Goal: Transaction & Acquisition: Purchase product/service

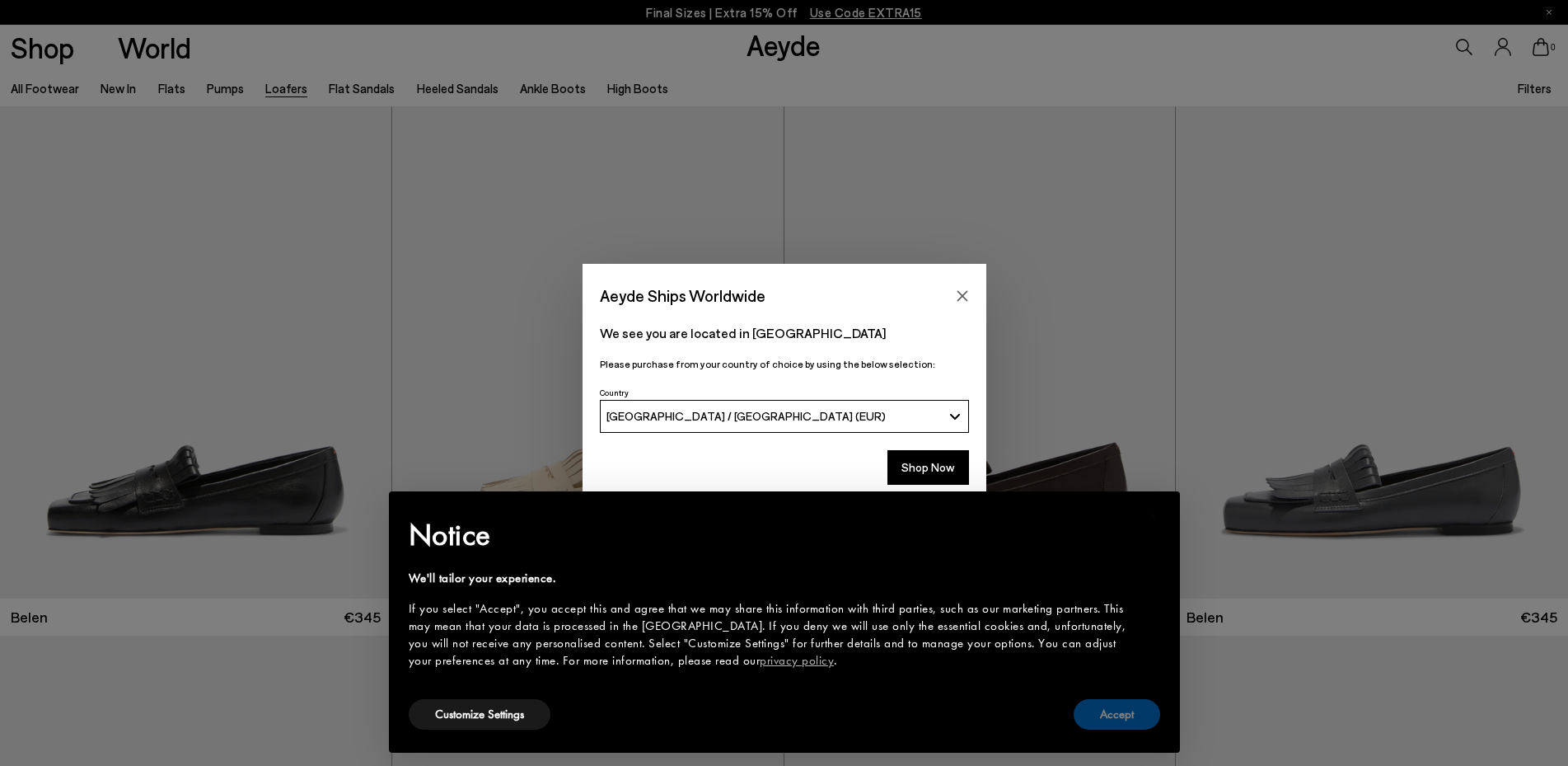
click at [1129, 723] on button "Accept" at bounding box center [1116, 714] width 87 height 31
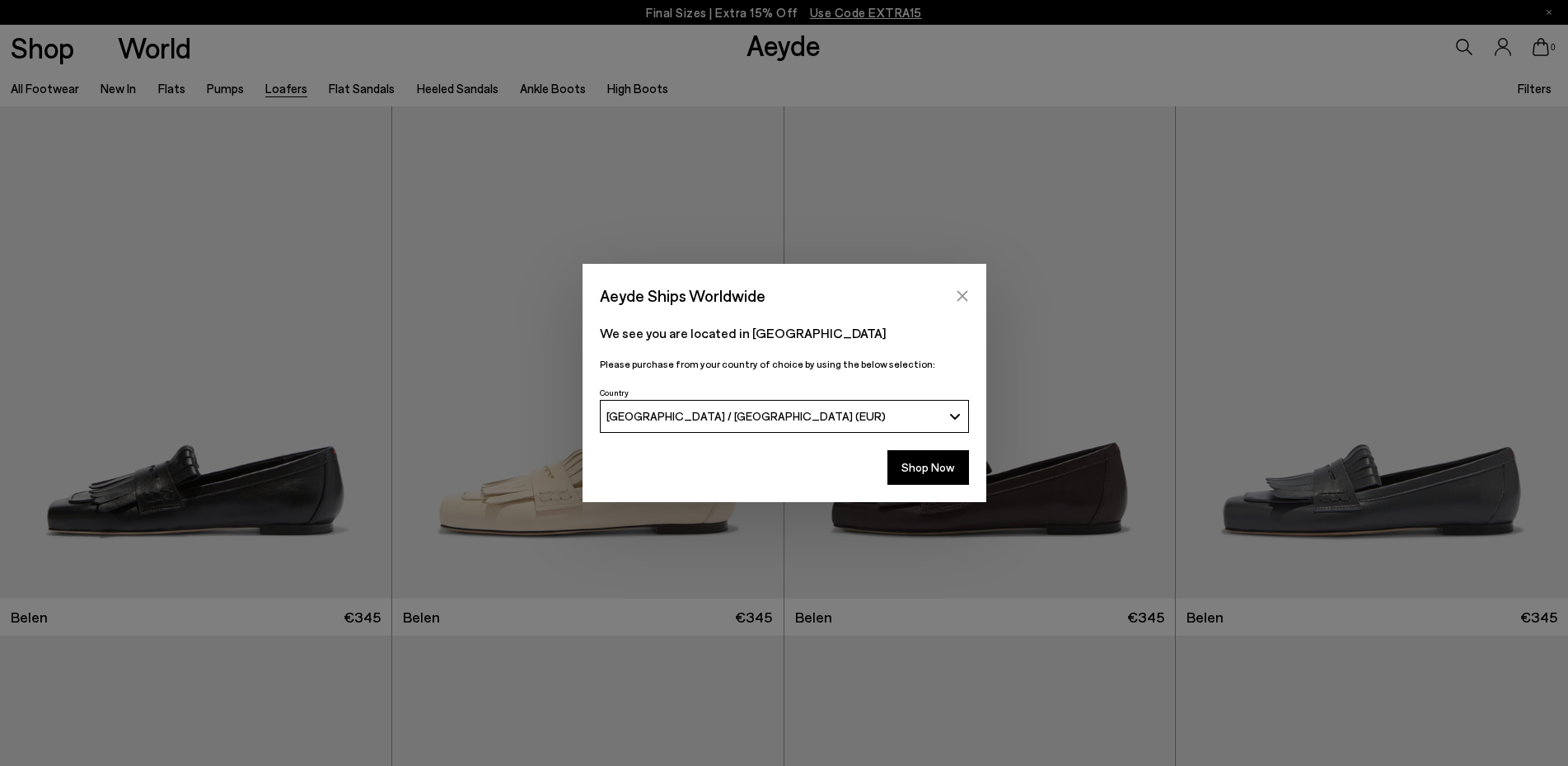
click at [958, 297] on icon "Close" at bounding box center [962, 296] width 13 height 13
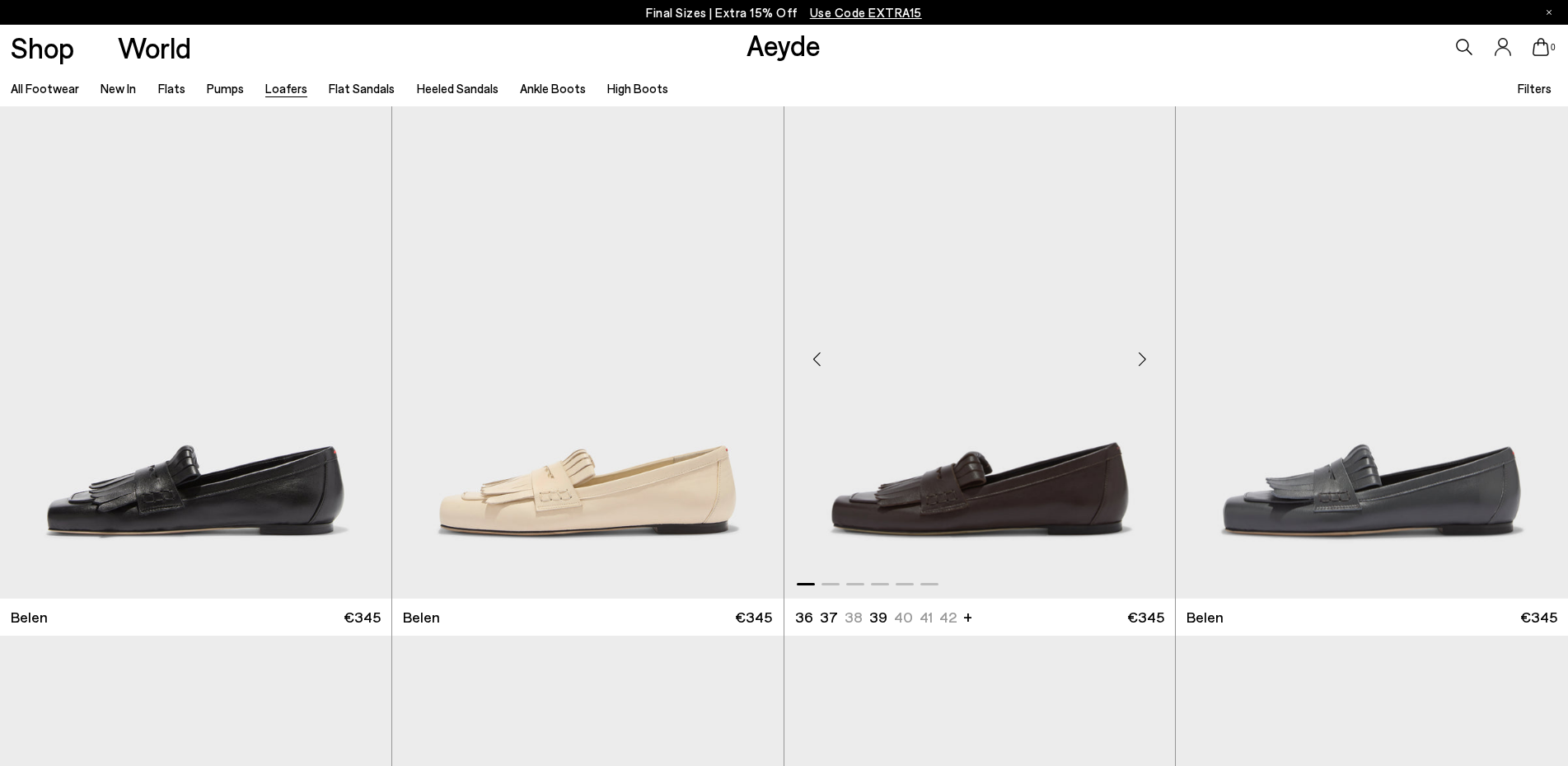
click at [1036, 451] on img "1 / 6" at bounding box center [980, 353] width 392 height 492
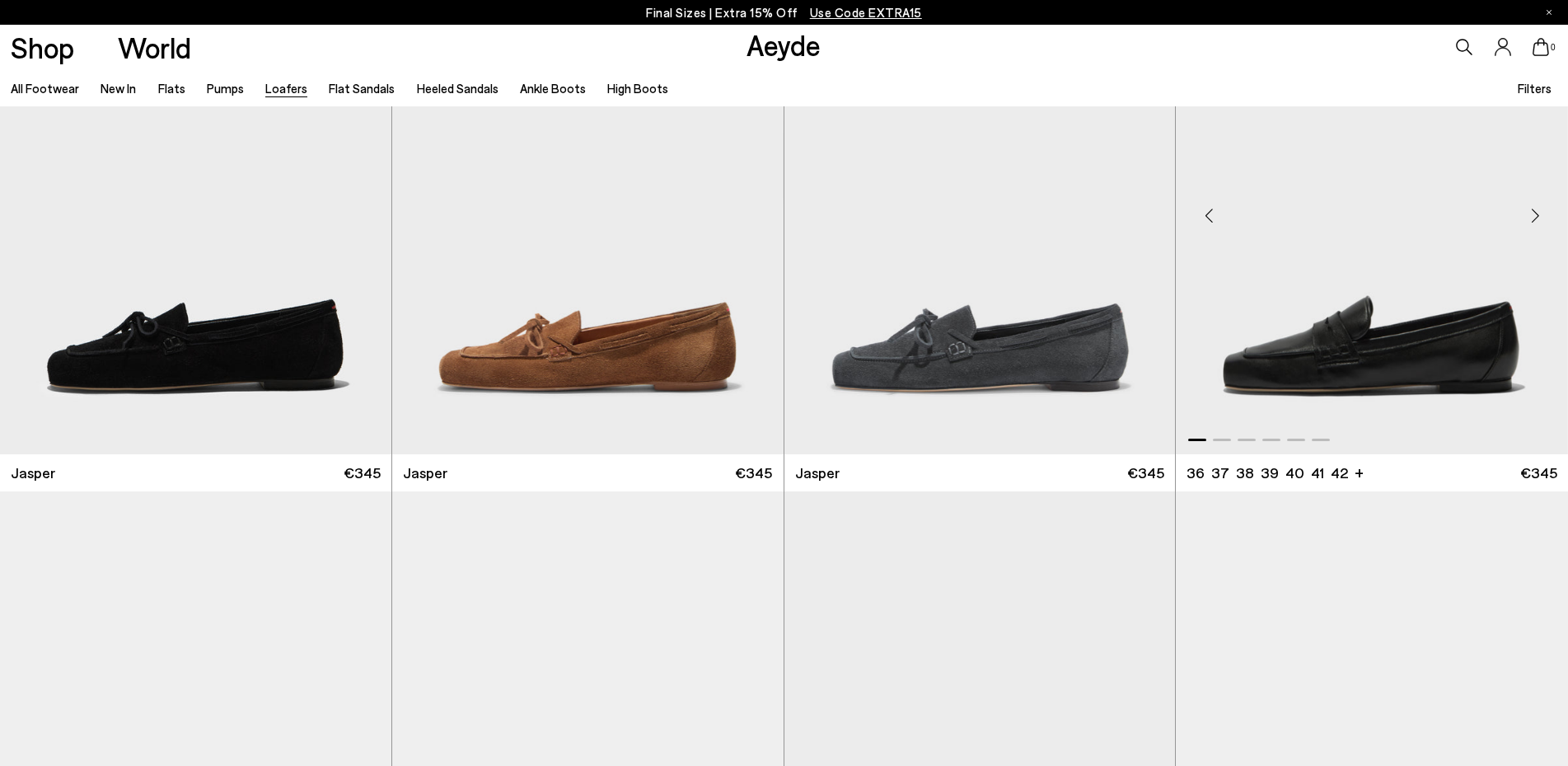
scroll to position [925, 0]
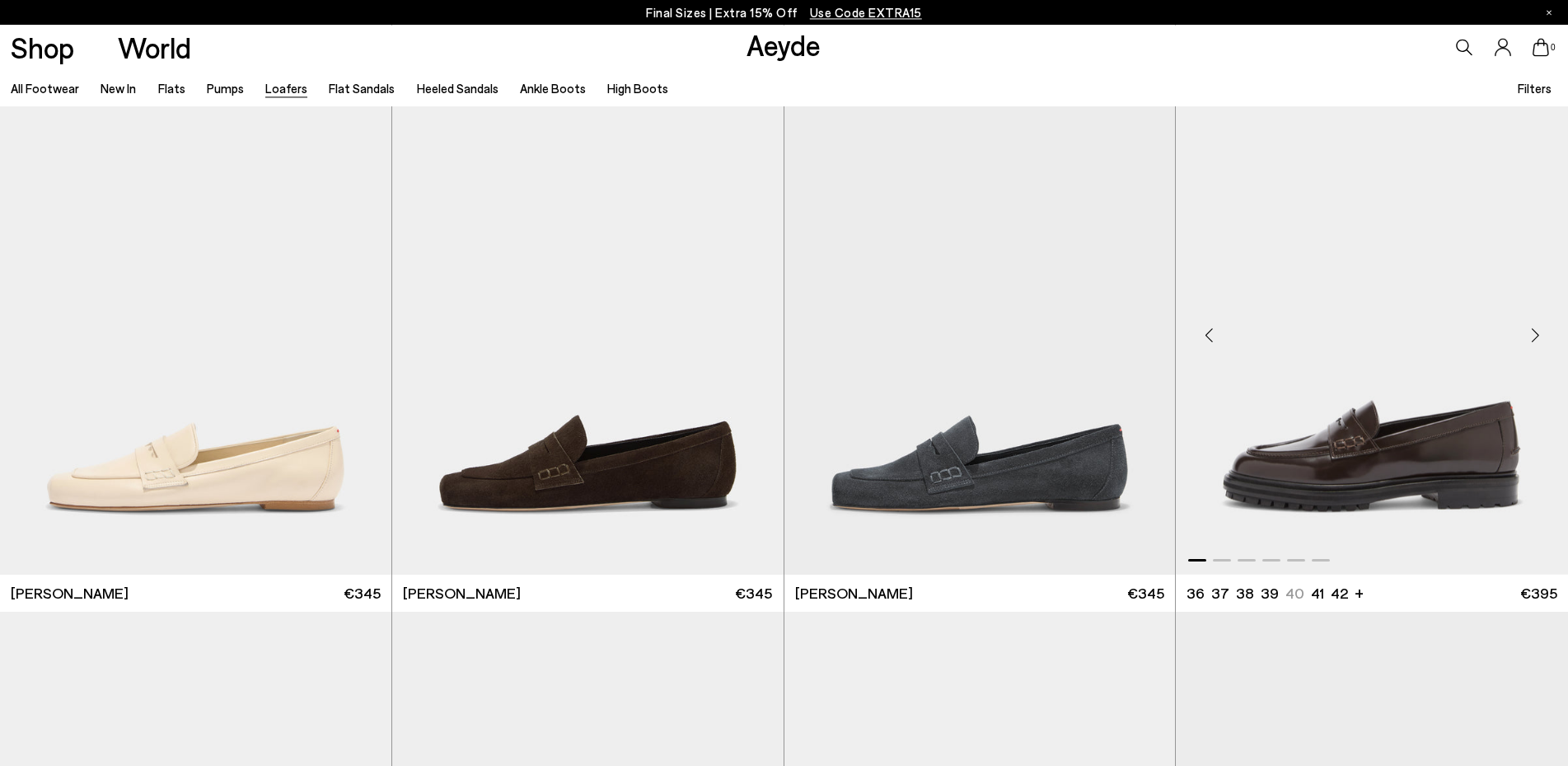
scroll to position [1093, 0]
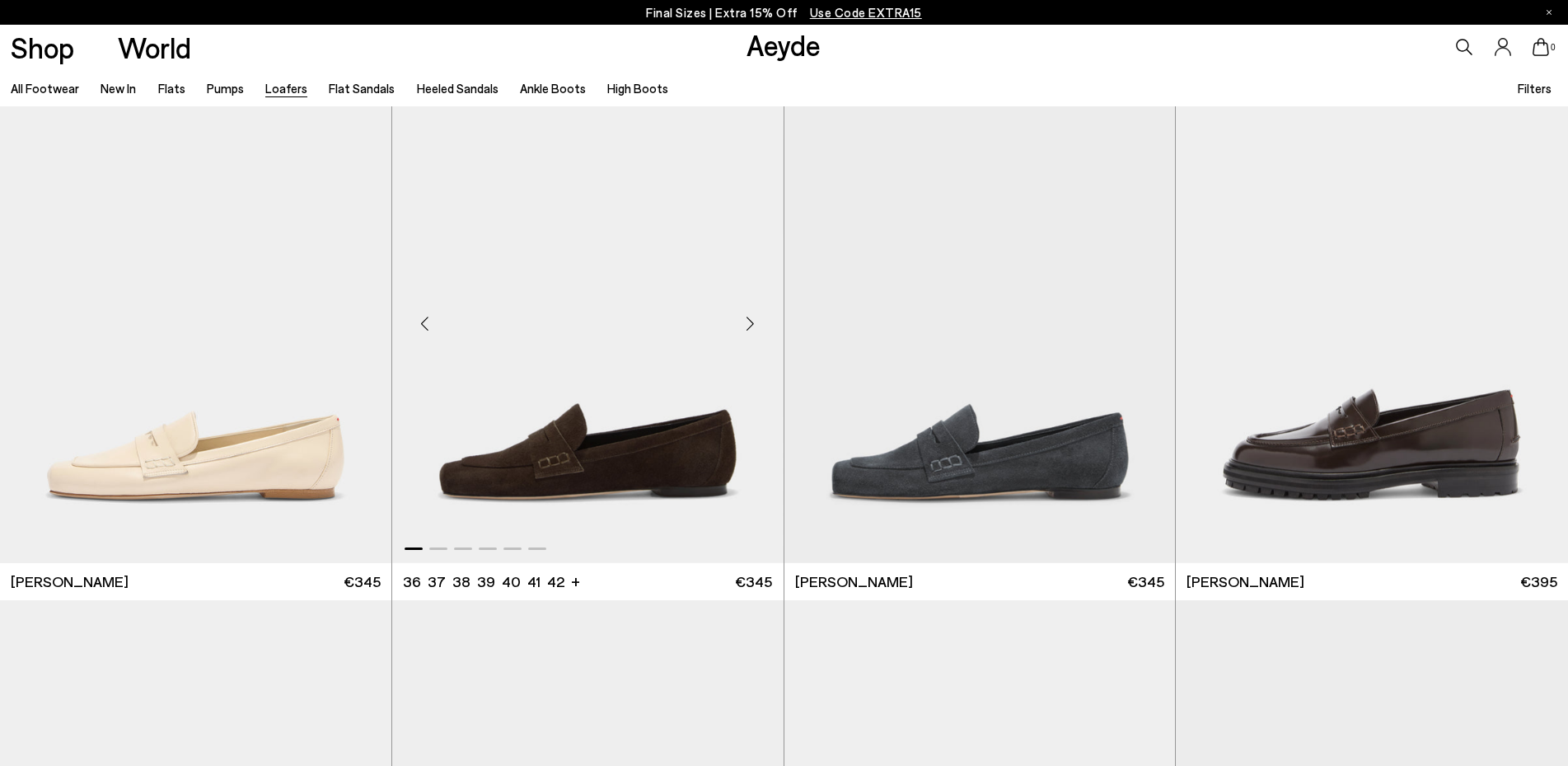
click at [749, 326] on div "Next slide" at bounding box center [750, 324] width 50 height 50
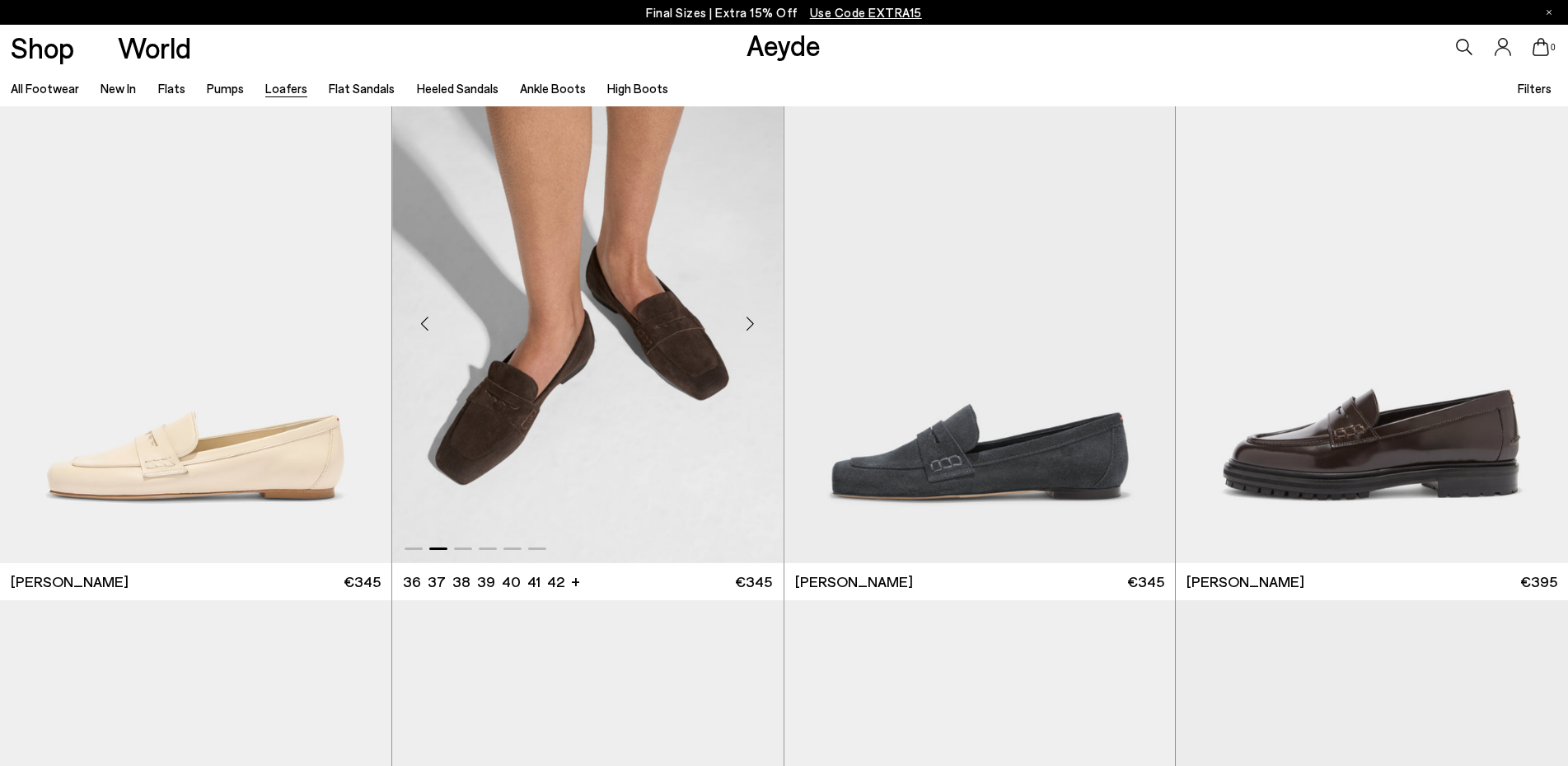
click at [748, 325] on div "Next slide" at bounding box center [750, 324] width 50 height 50
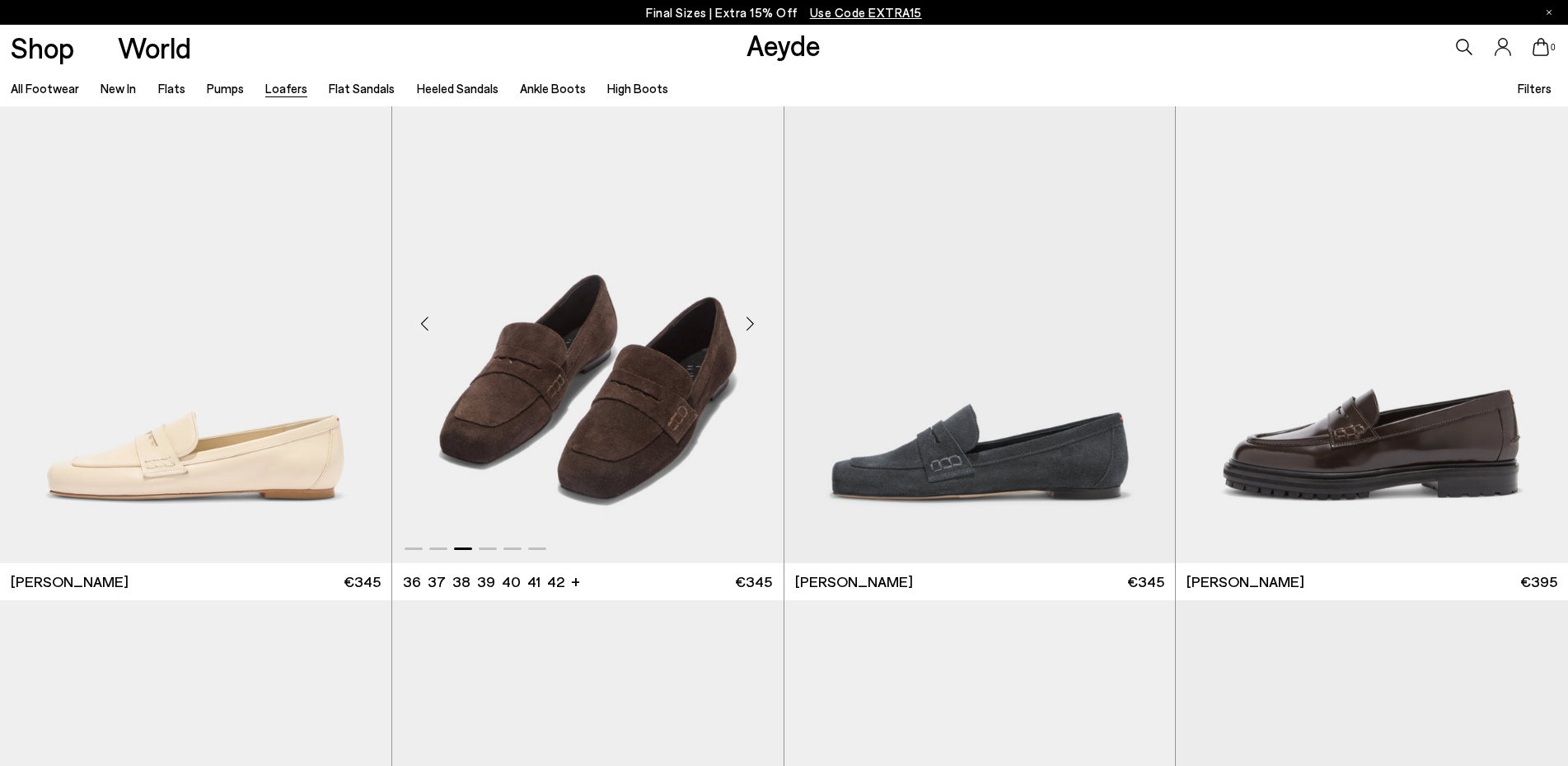
click at [748, 325] on div "Next slide" at bounding box center [750, 324] width 50 height 50
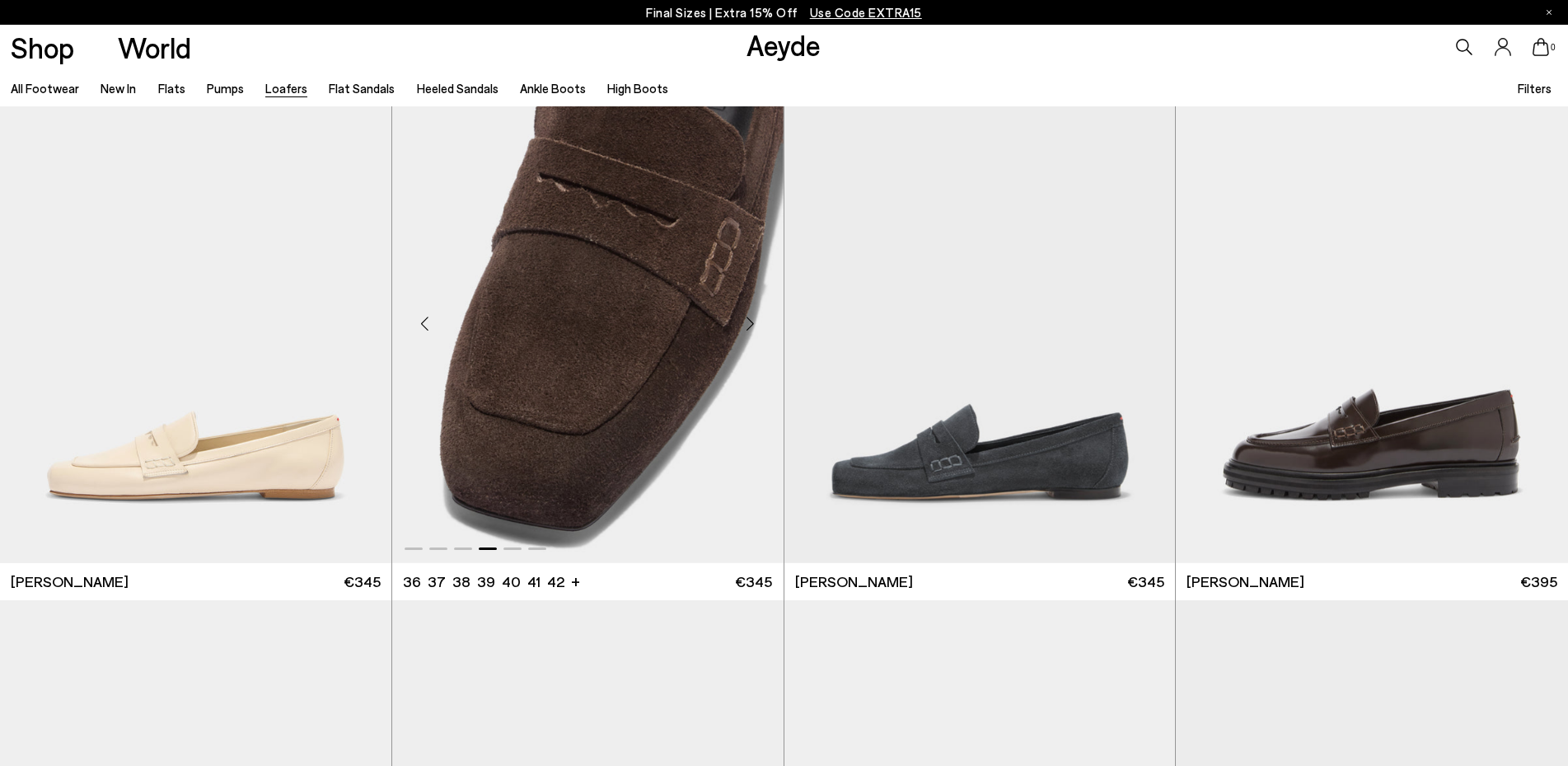
click at [748, 325] on div "Next slide" at bounding box center [750, 324] width 50 height 50
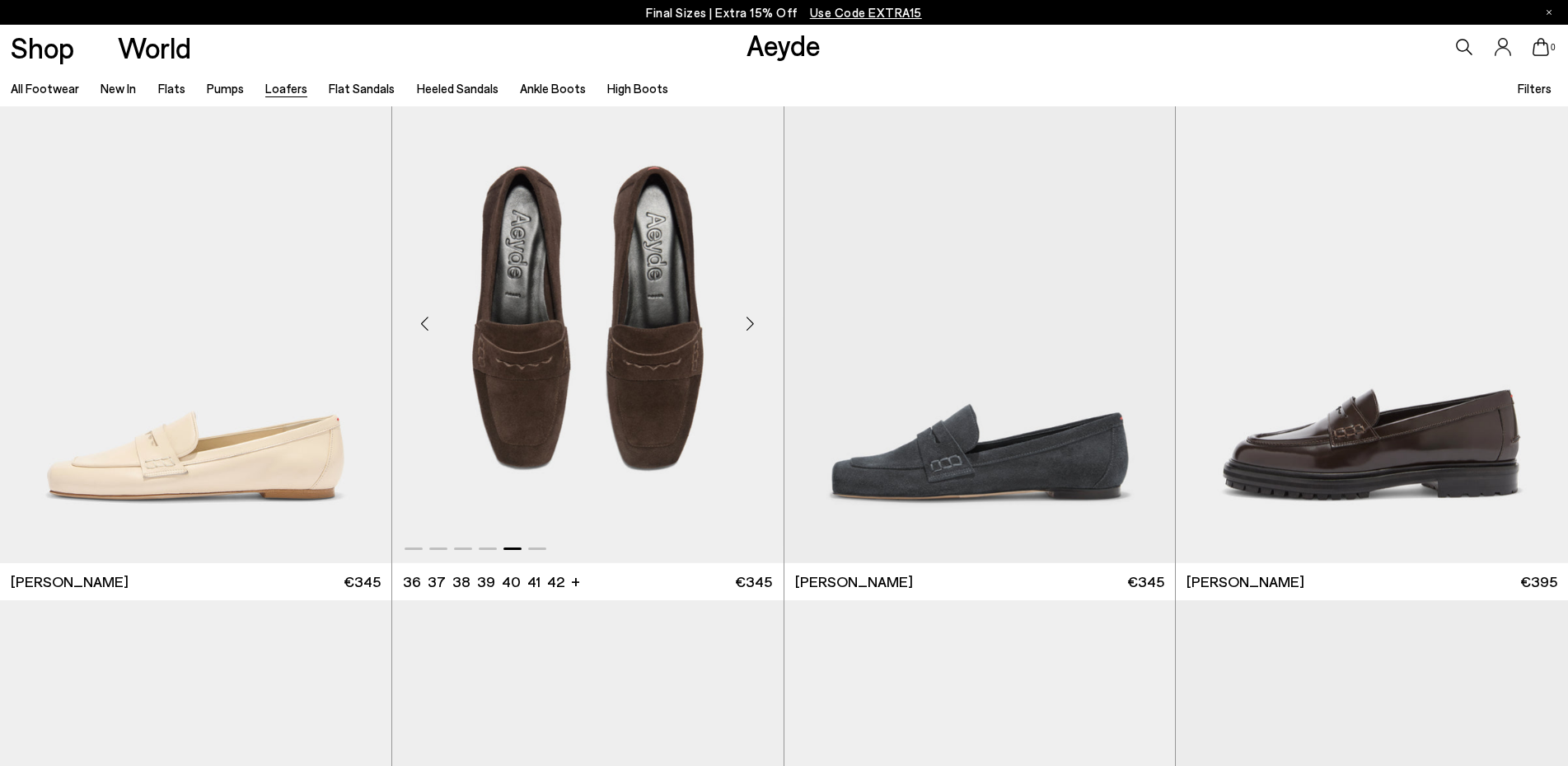
click at [748, 325] on div "Next slide" at bounding box center [750, 324] width 50 height 50
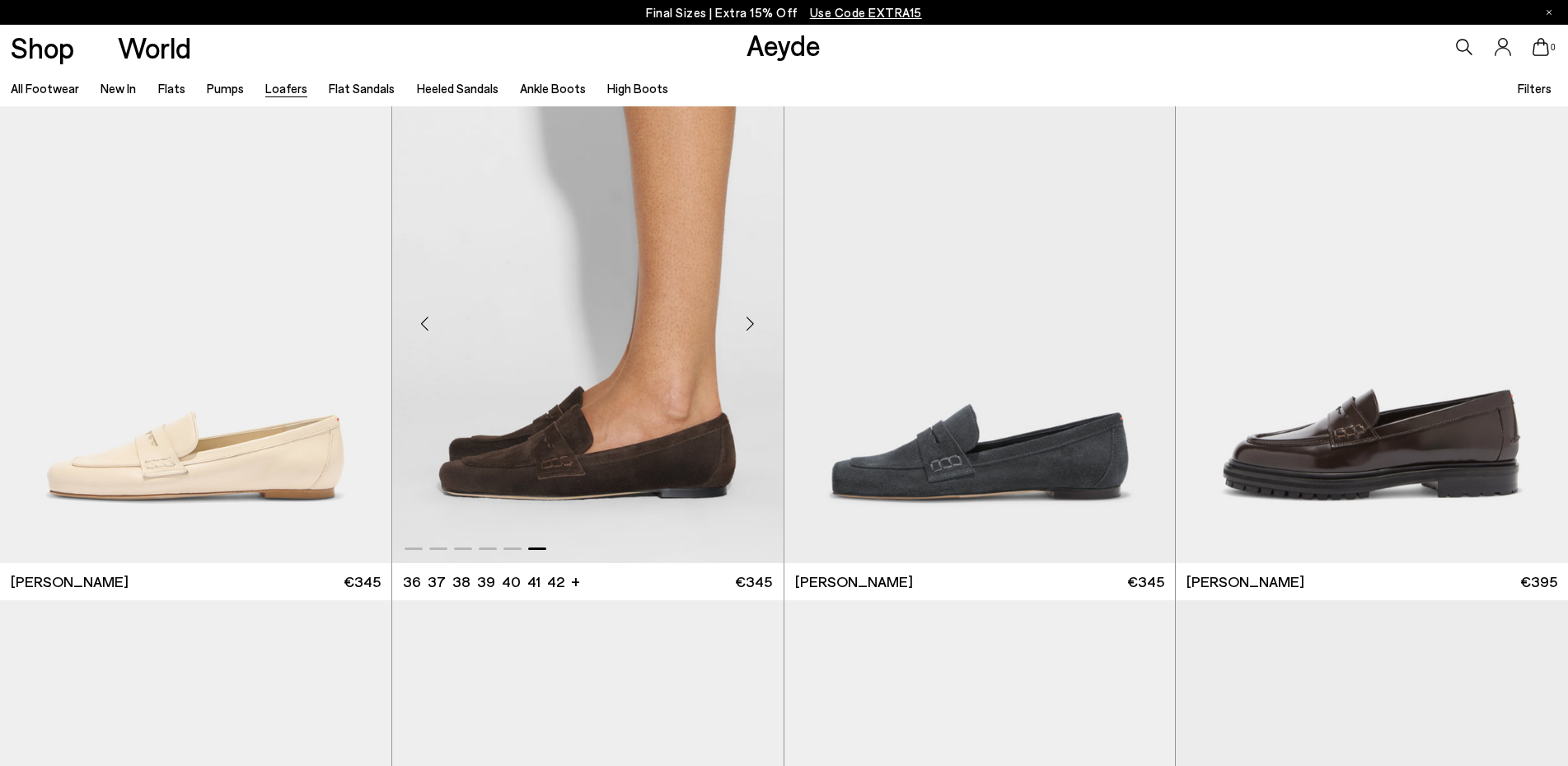
click at [748, 325] on div "Next slide" at bounding box center [750, 324] width 50 height 50
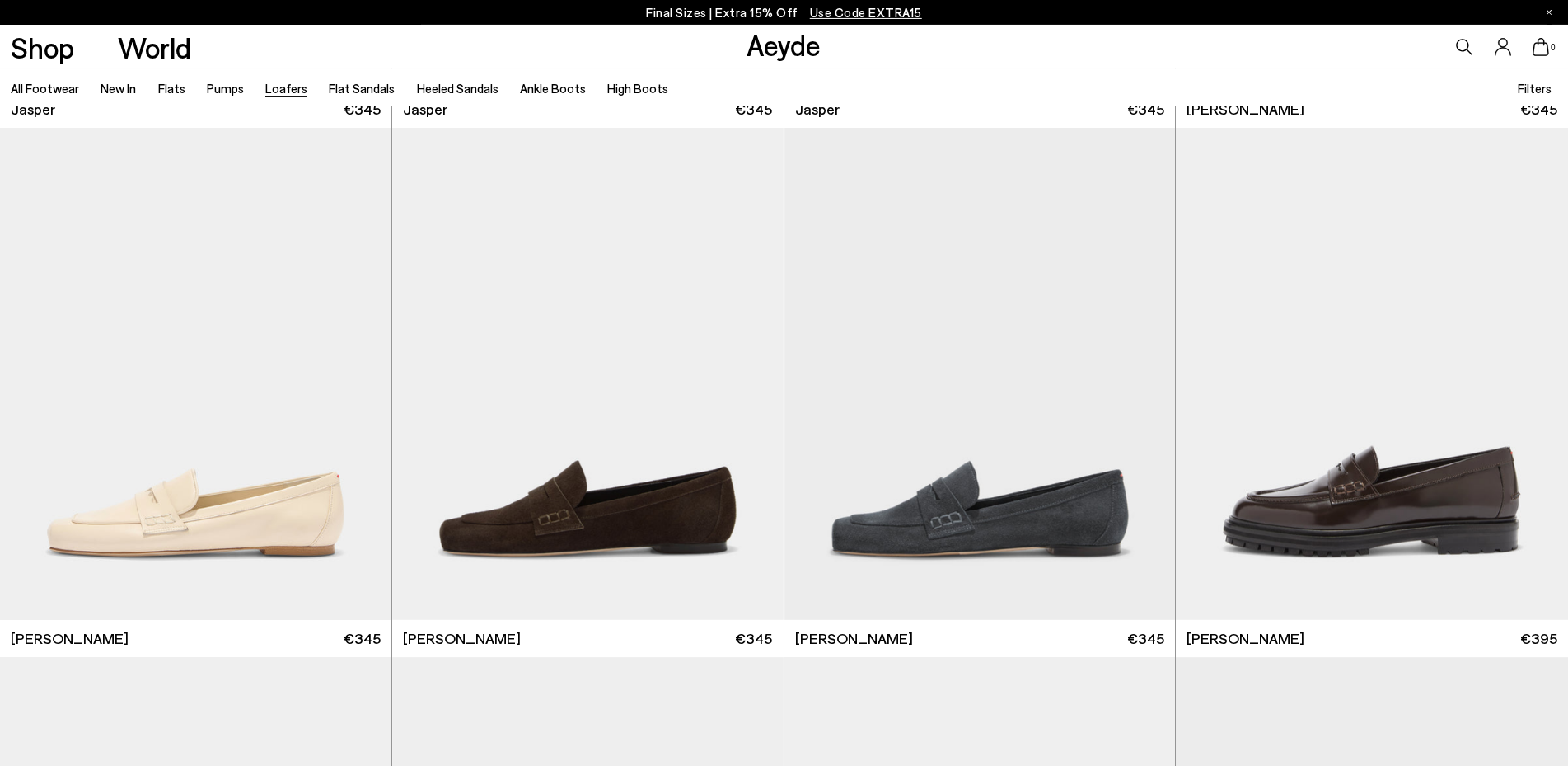
scroll to position [998, 0]
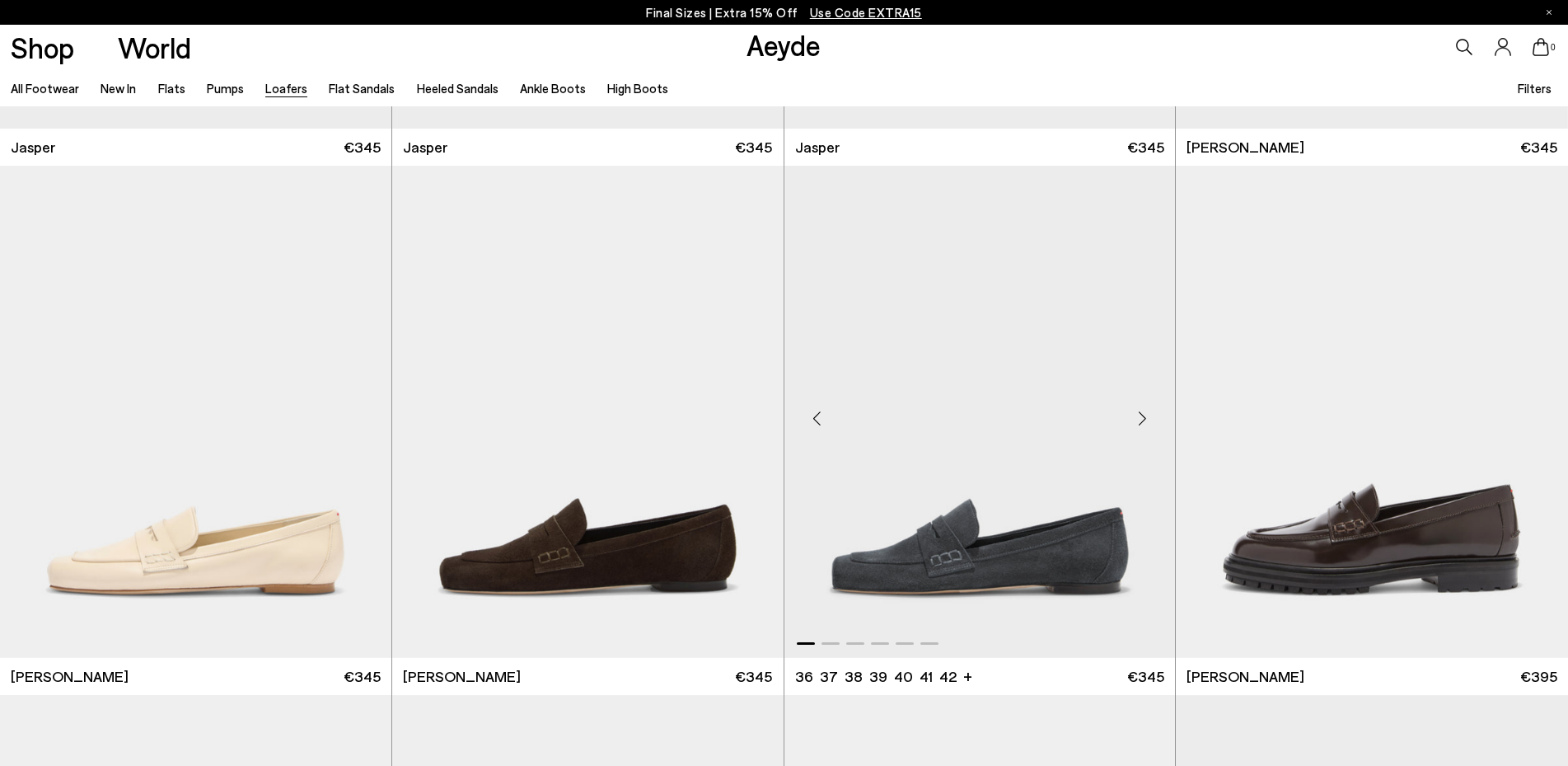
click at [1143, 417] on div "Next slide" at bounding box center [1142, 418] width 50 height 50
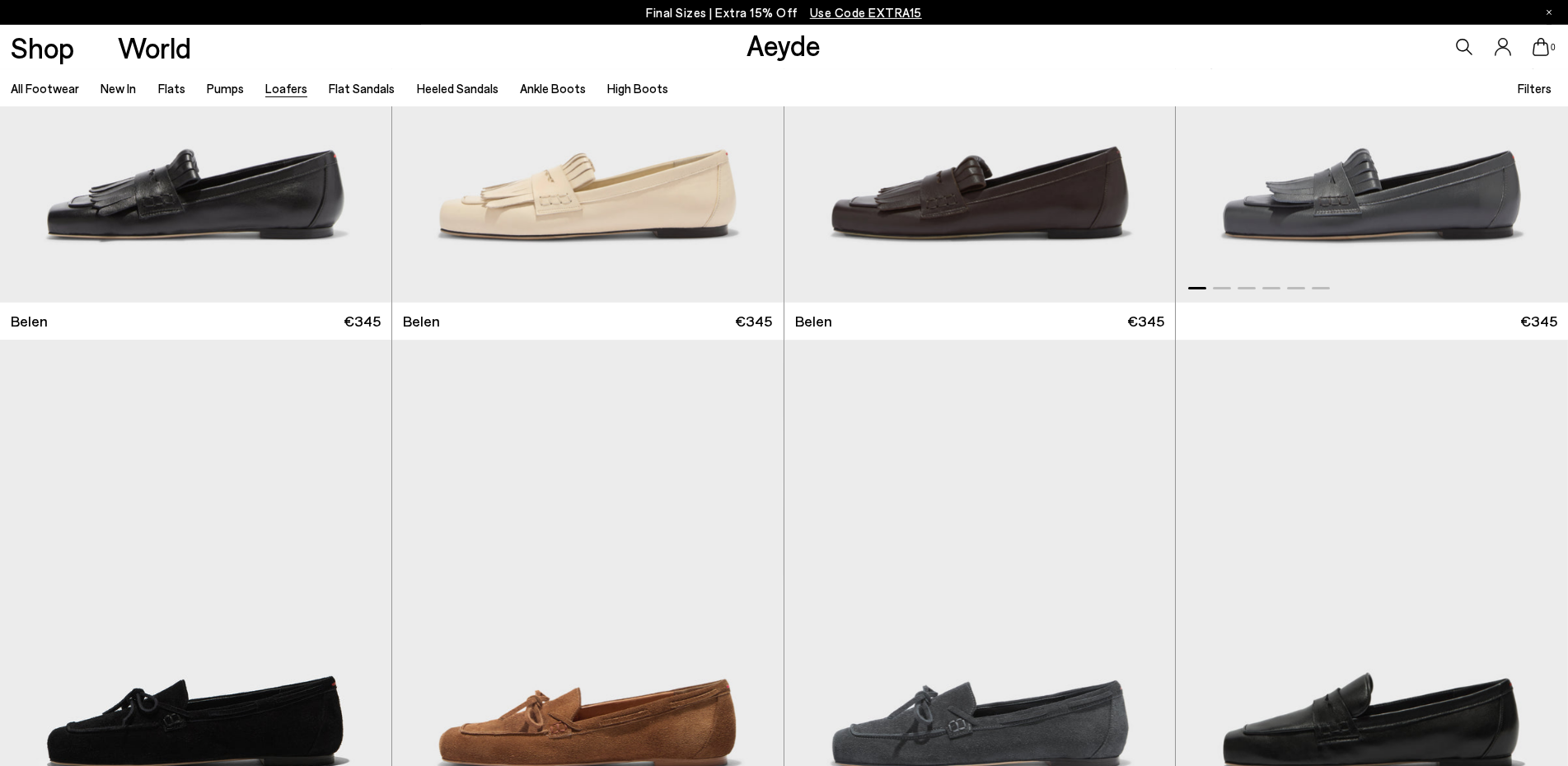
scroll to position [241, 0]
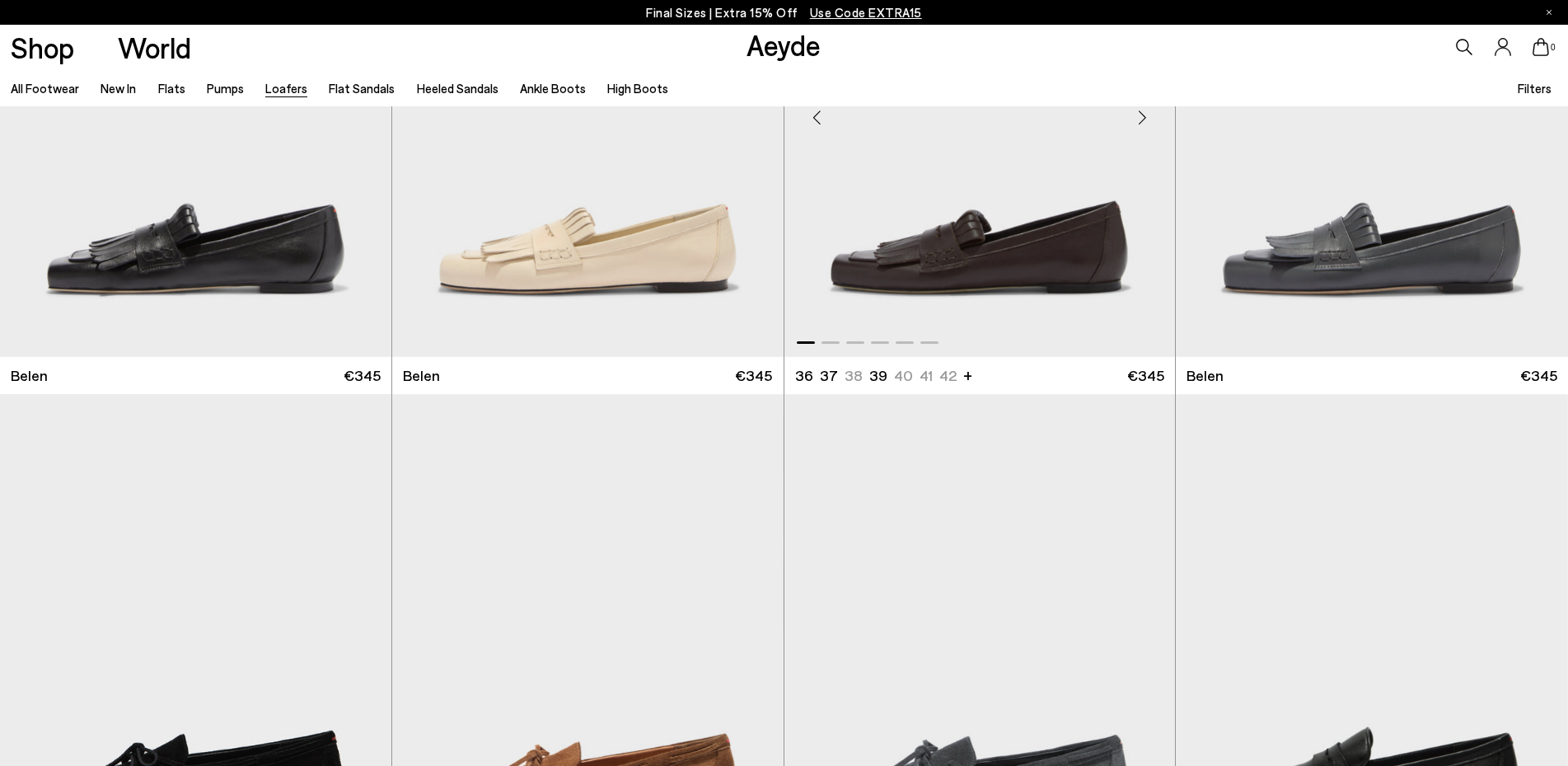
click at [1014, 270] on img "1 / 6" at bounding box center [979, 110] width 392 height 492
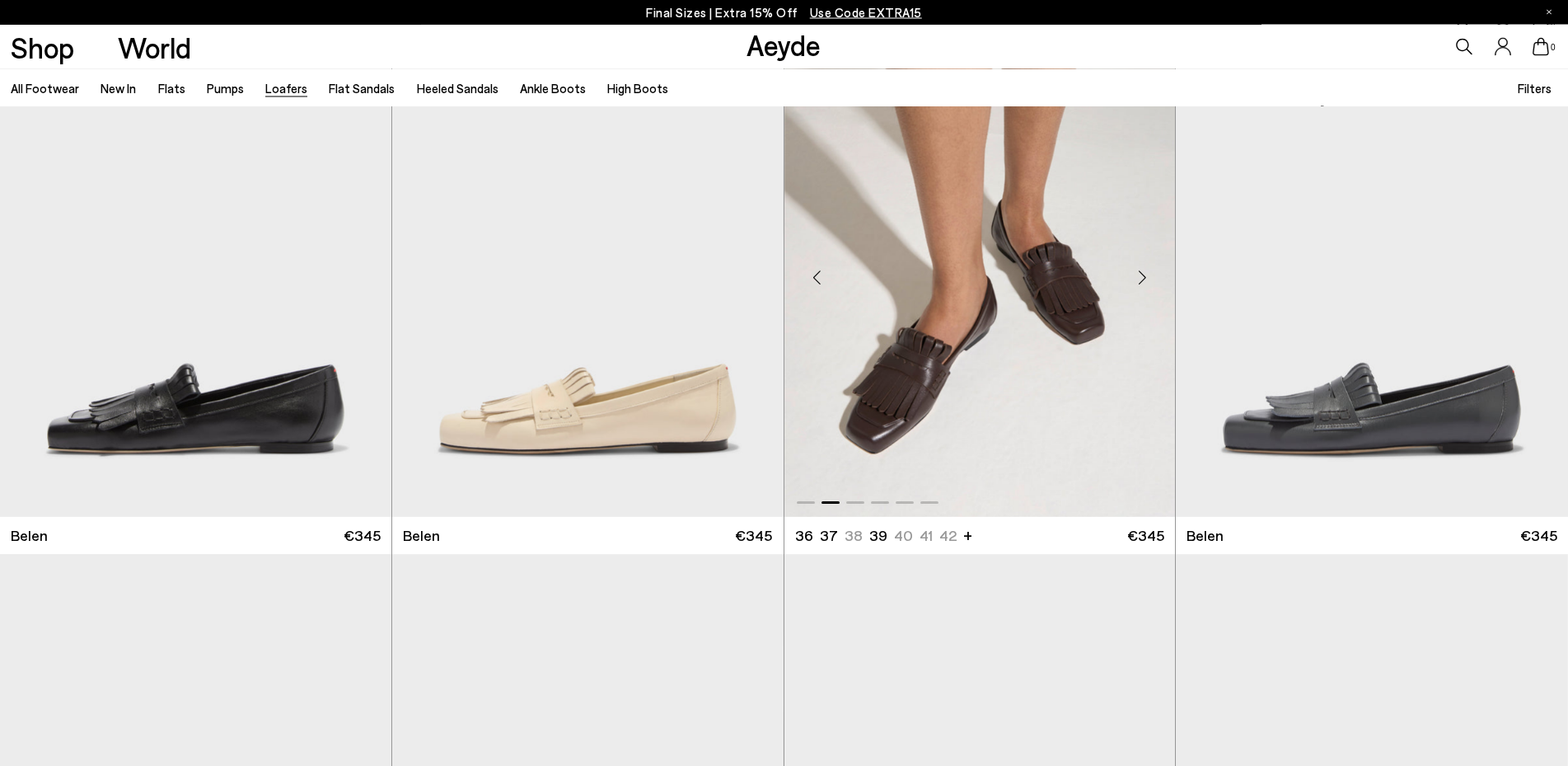
scroll to position [73, 0]
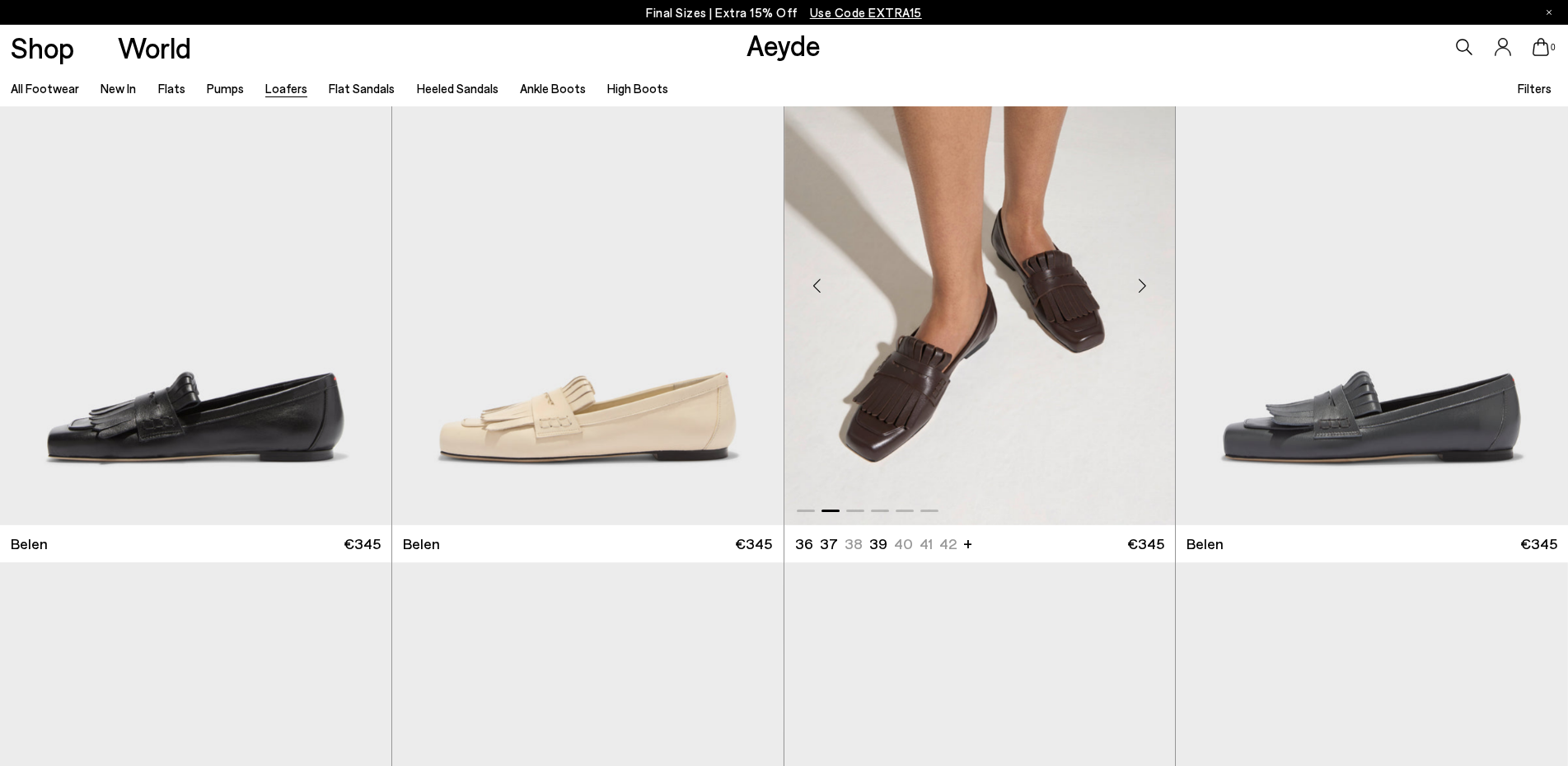
click at [1143, 284] on div "Next slide" at bounding box center [1142, 285] width 50 height 50
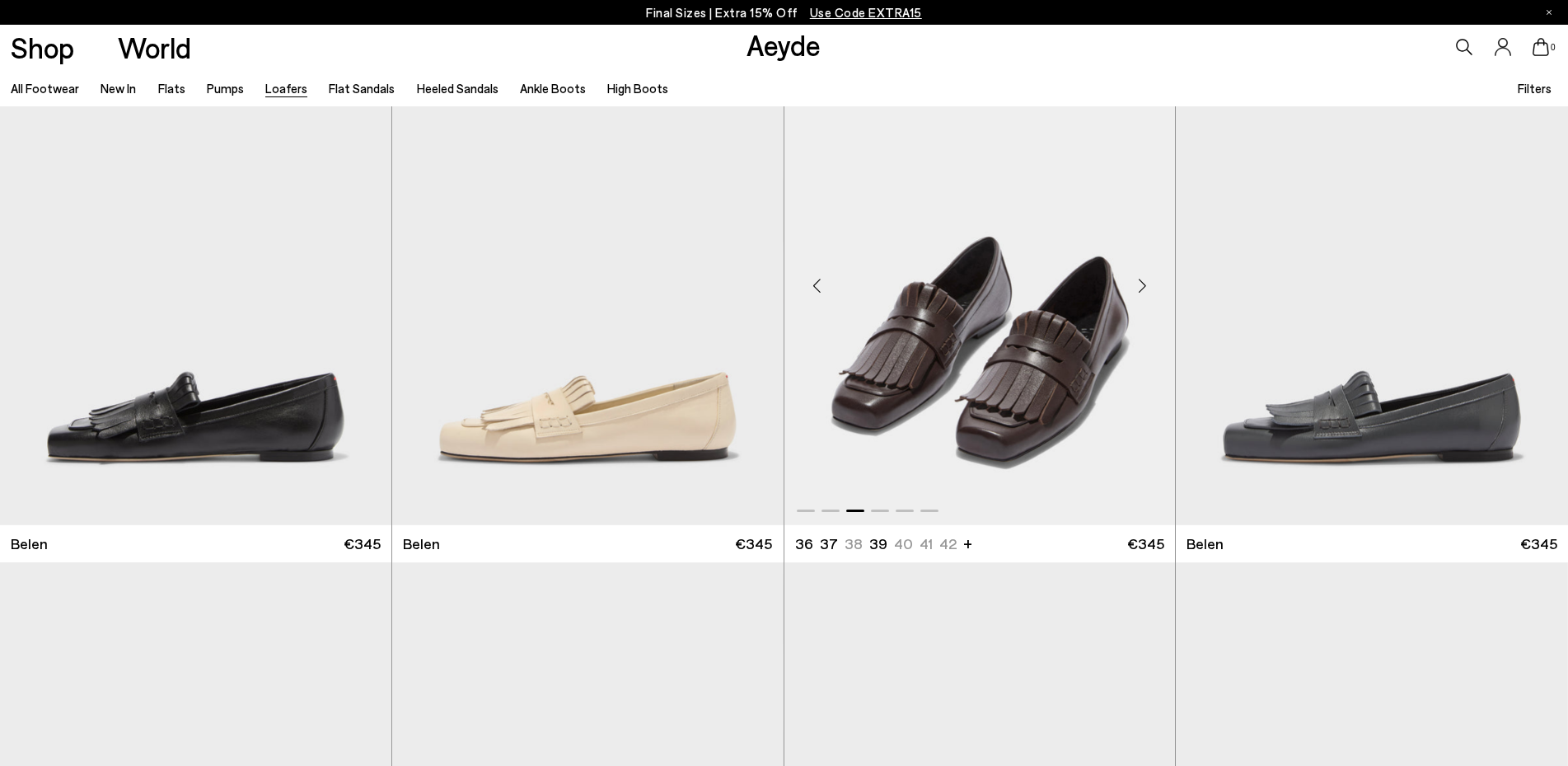
click at [1143, 284] on div "Next slide" at bounding box center [1142, 285] width 50 height 50
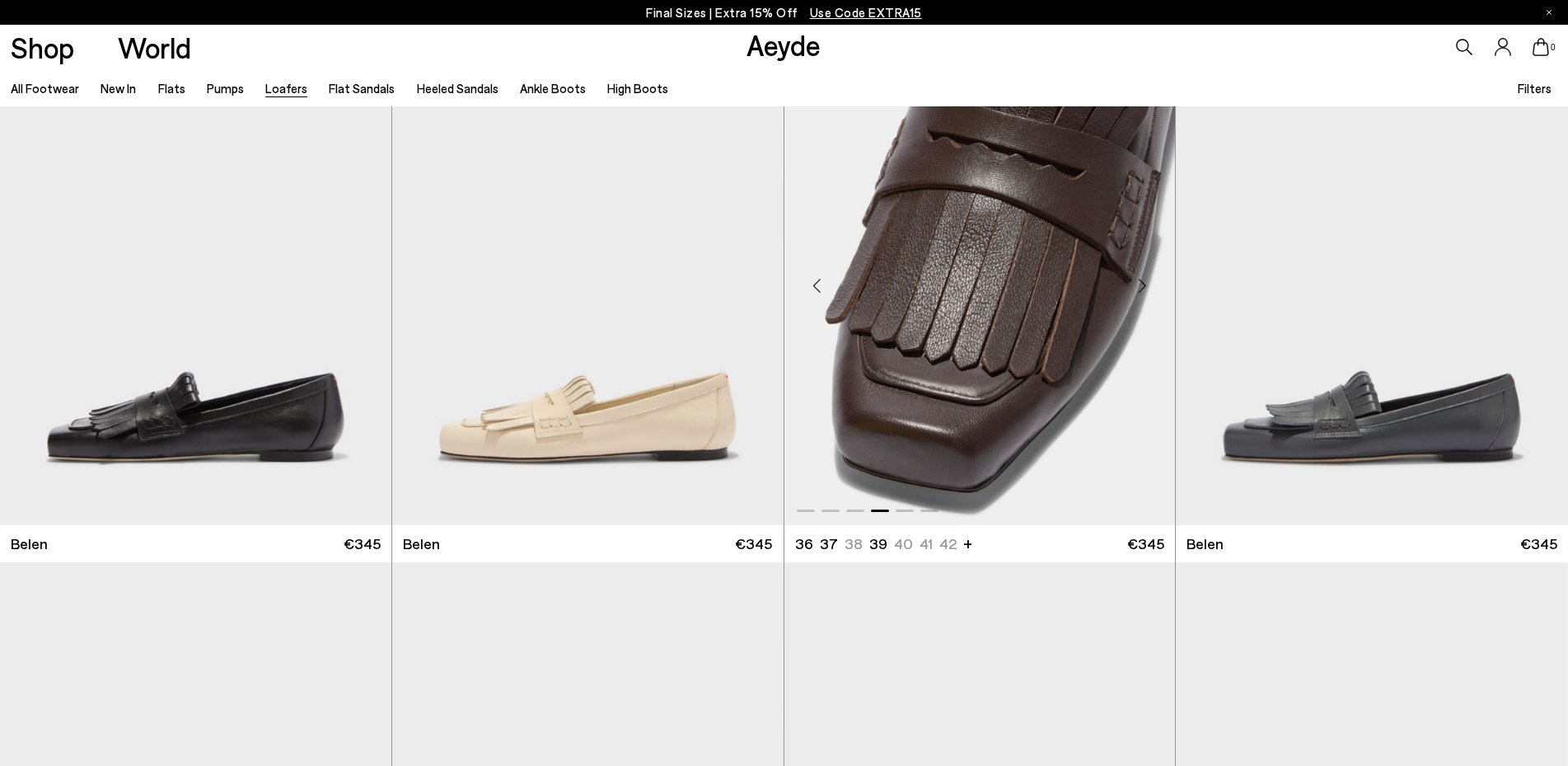
click at [1143, 284] on div "Next slide" at bounding box center [1142, 285] width 50 height 50
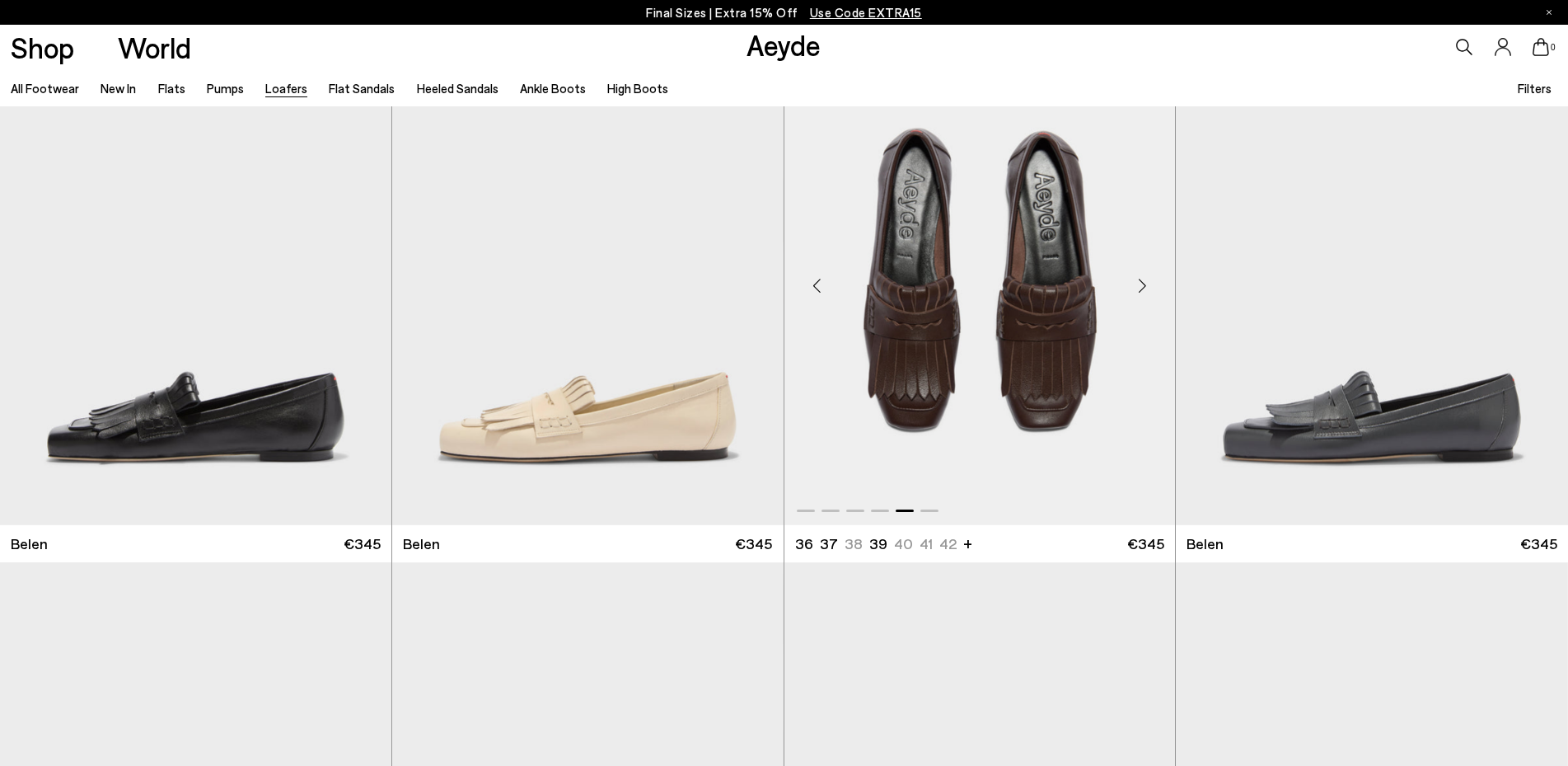
click at [1143, 284] on div "Next slide" at bounding box center [1142, 285] width 50 height 50
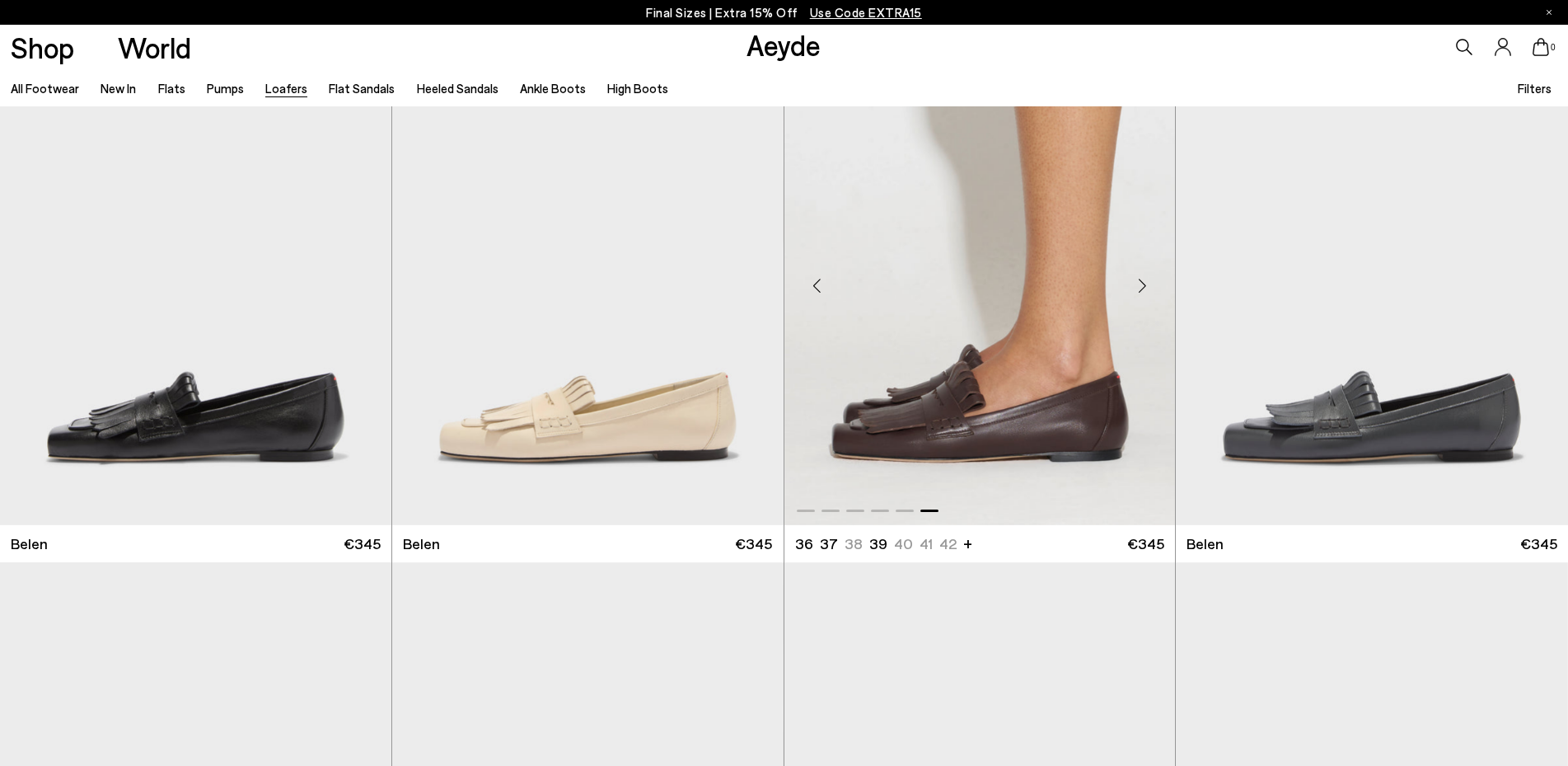
click at [1143, 284] on div "Next slide" at bounding box center [1142, 285] width 50 height 50
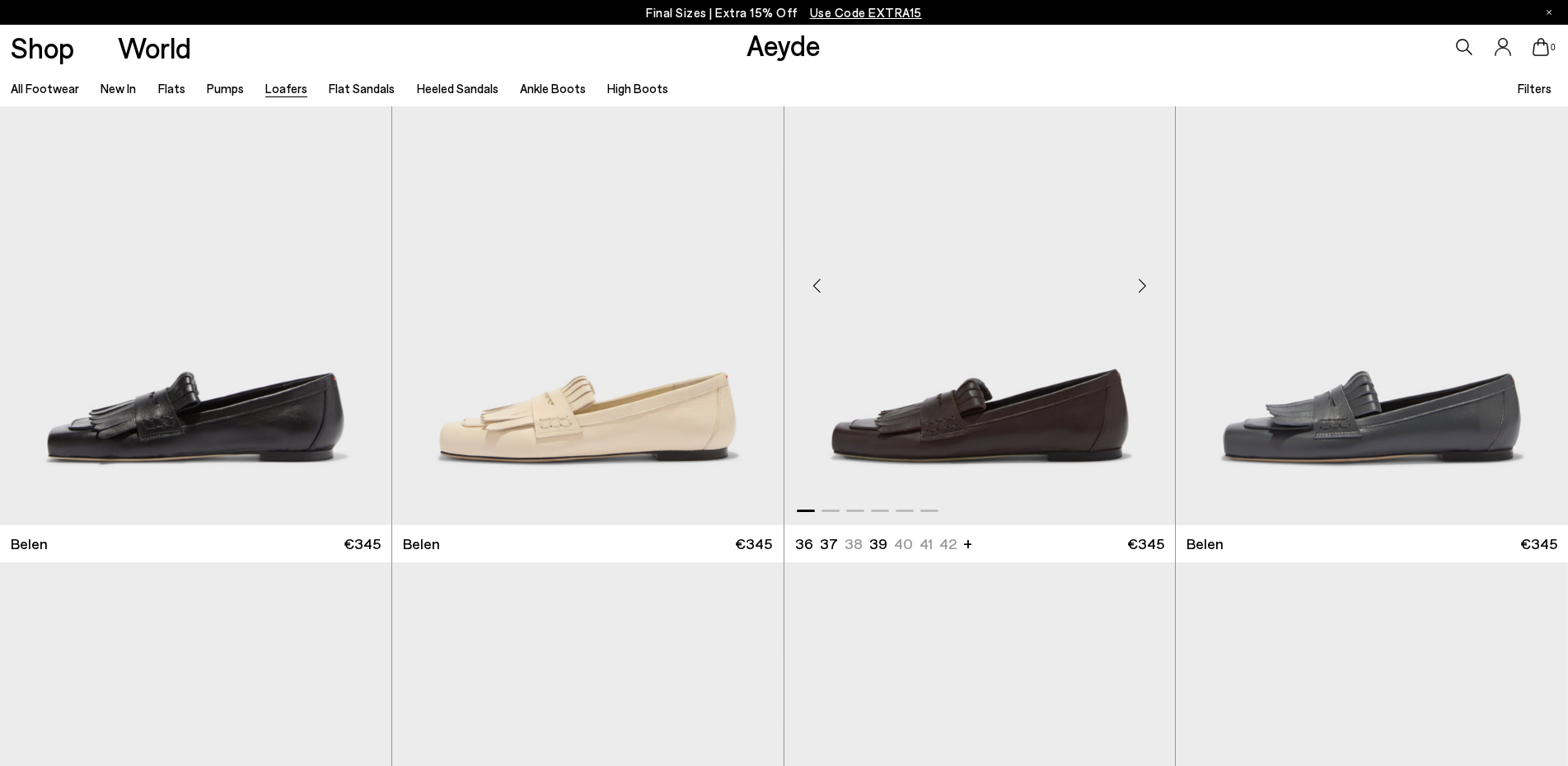
click at [1099, 539] on div "Belen 36 37 37.5 38.5 38 +" at bounding box center [980, 543] width 370 height 21
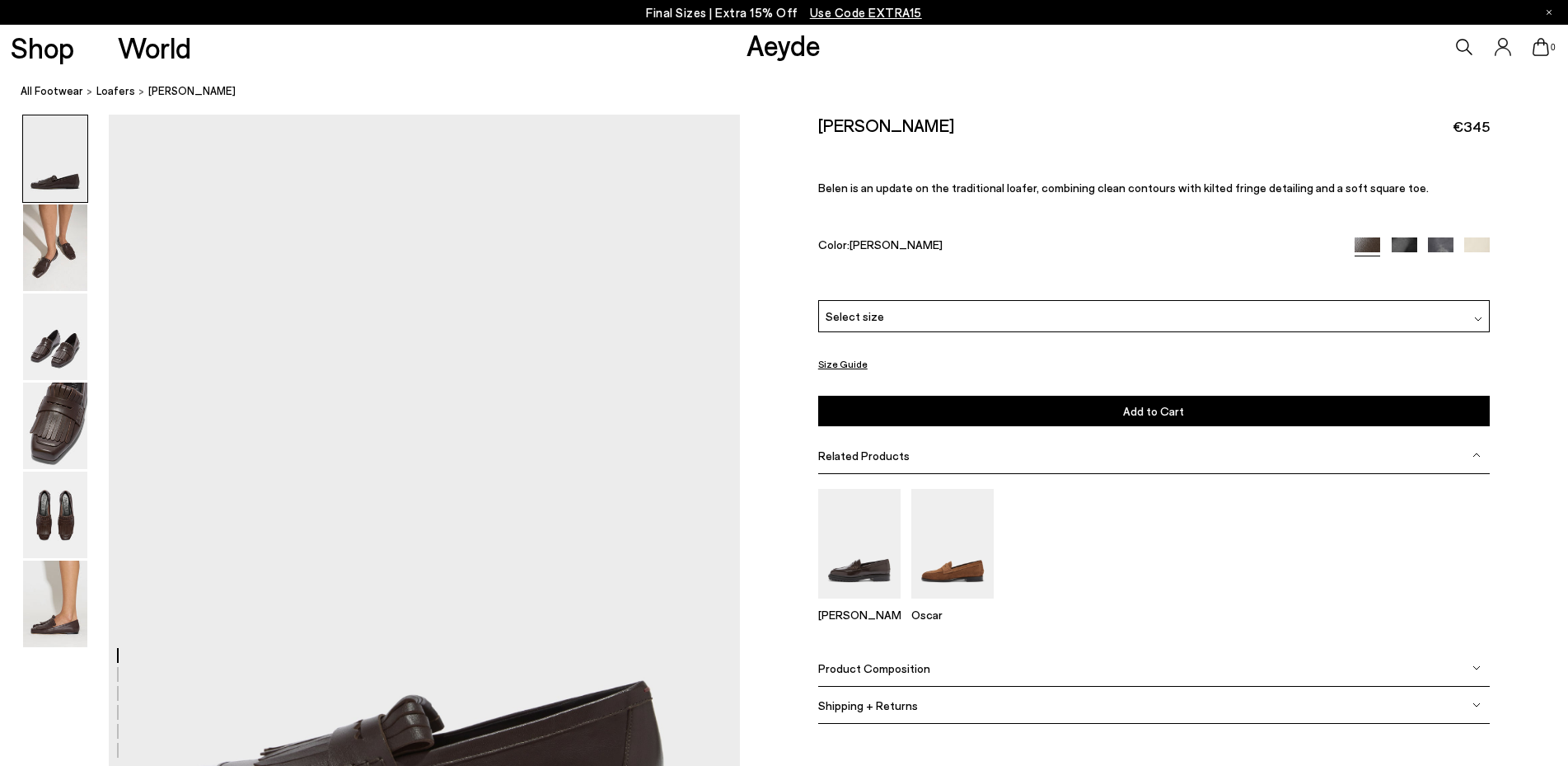
click at [1003, 315] on div "Select size" at bounding box center [1154, 316] width 671 height 32
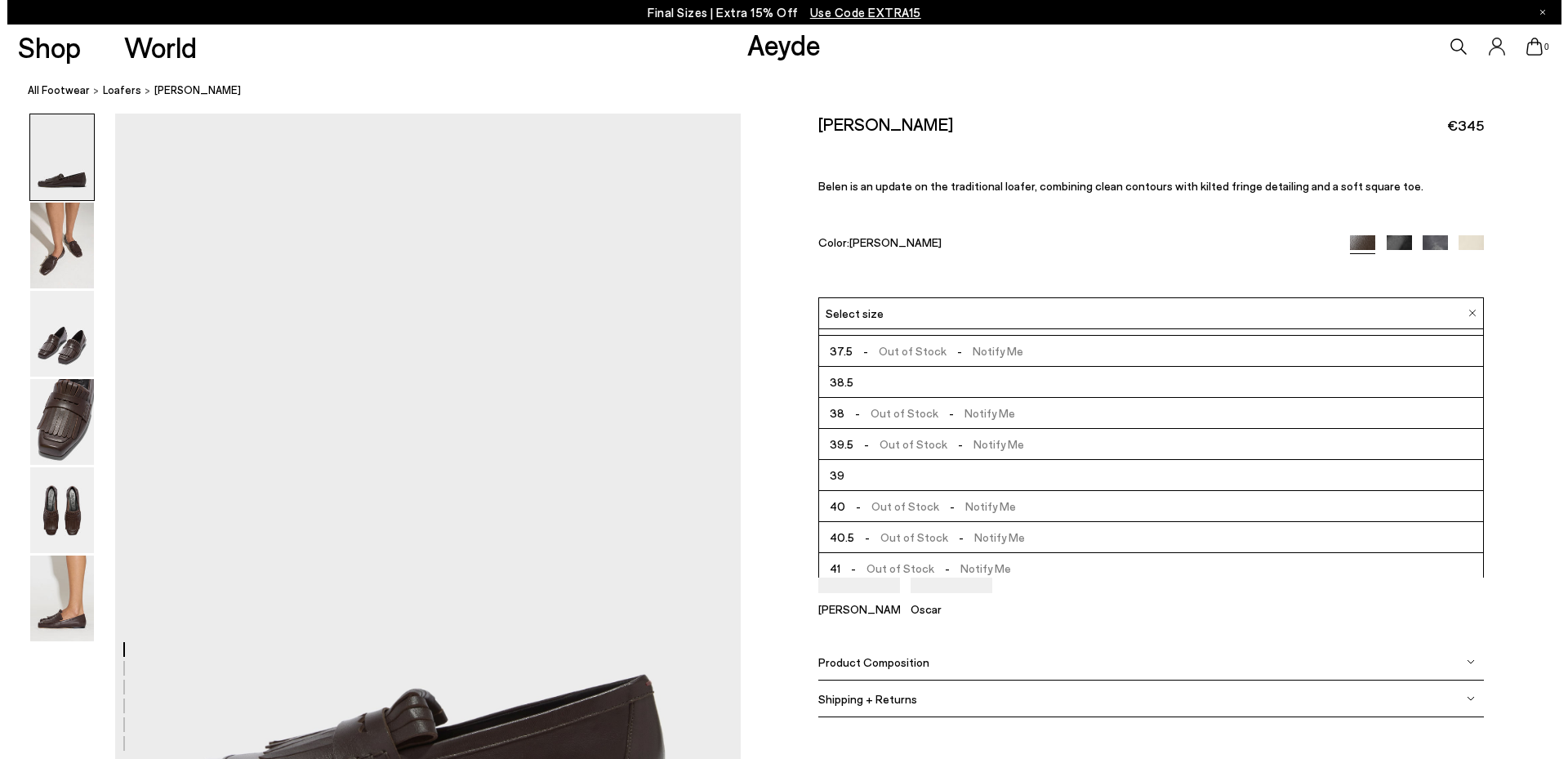
scroll to position [93, 0]
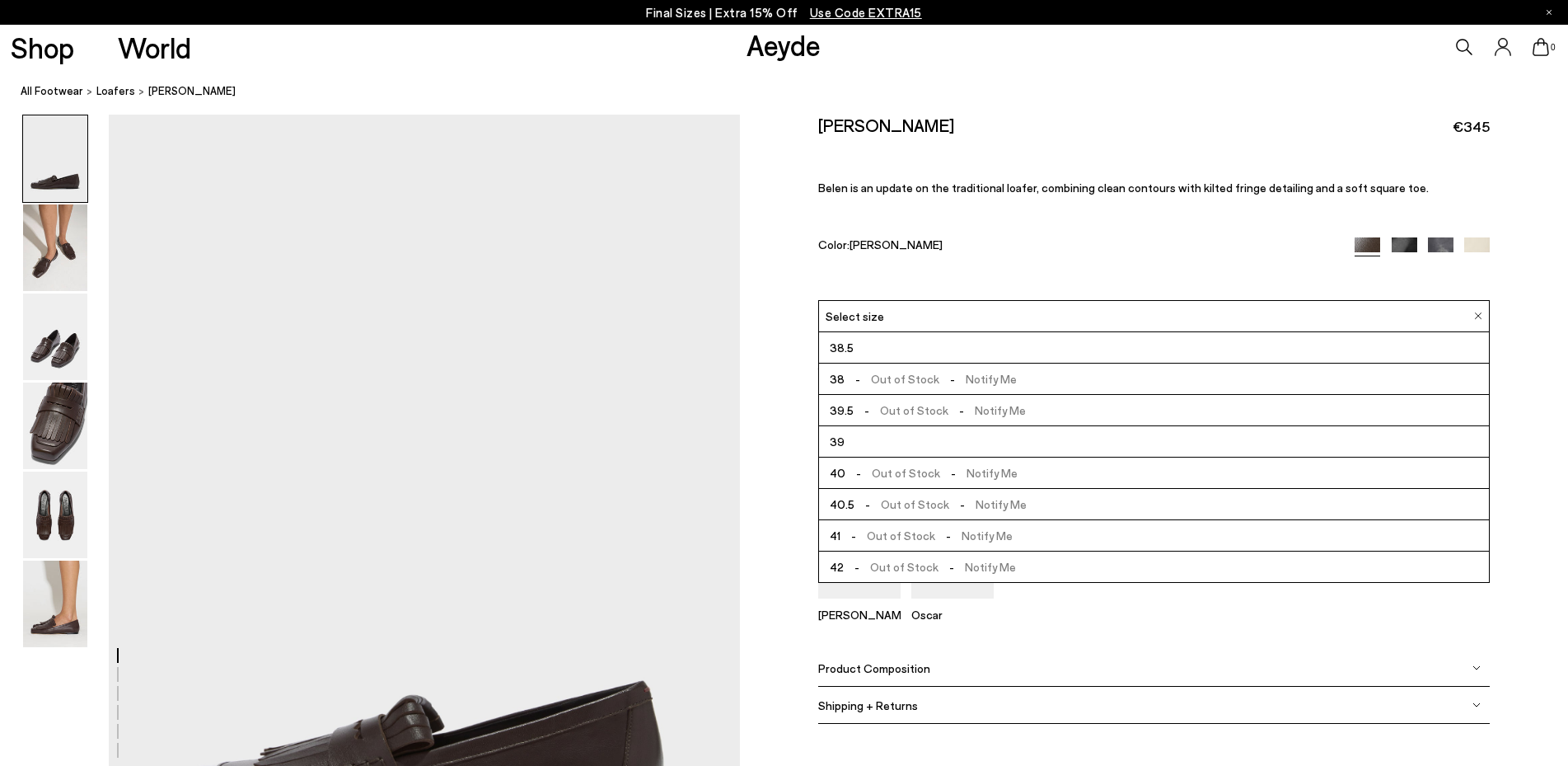
click at [936, 535] on span "-" at bounding box center [948, 535] width 26 height 14
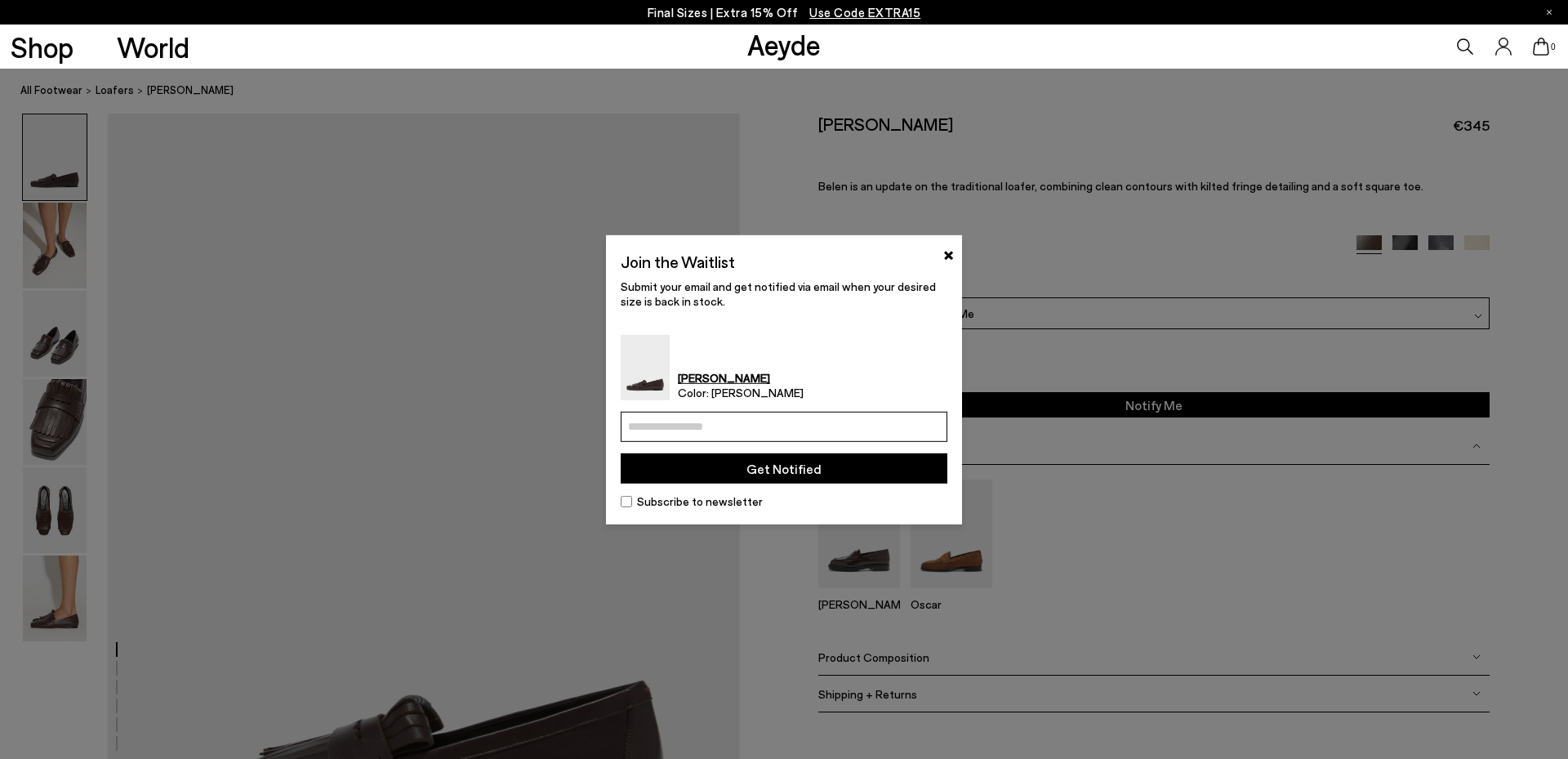
click at [680, 427] on input "email" at bounding box center [784, 426] width 327 height 31
type input "**********"
click at [723, 468] on button "Get Notified" at bounding box center [784, 468] width 327 height 31
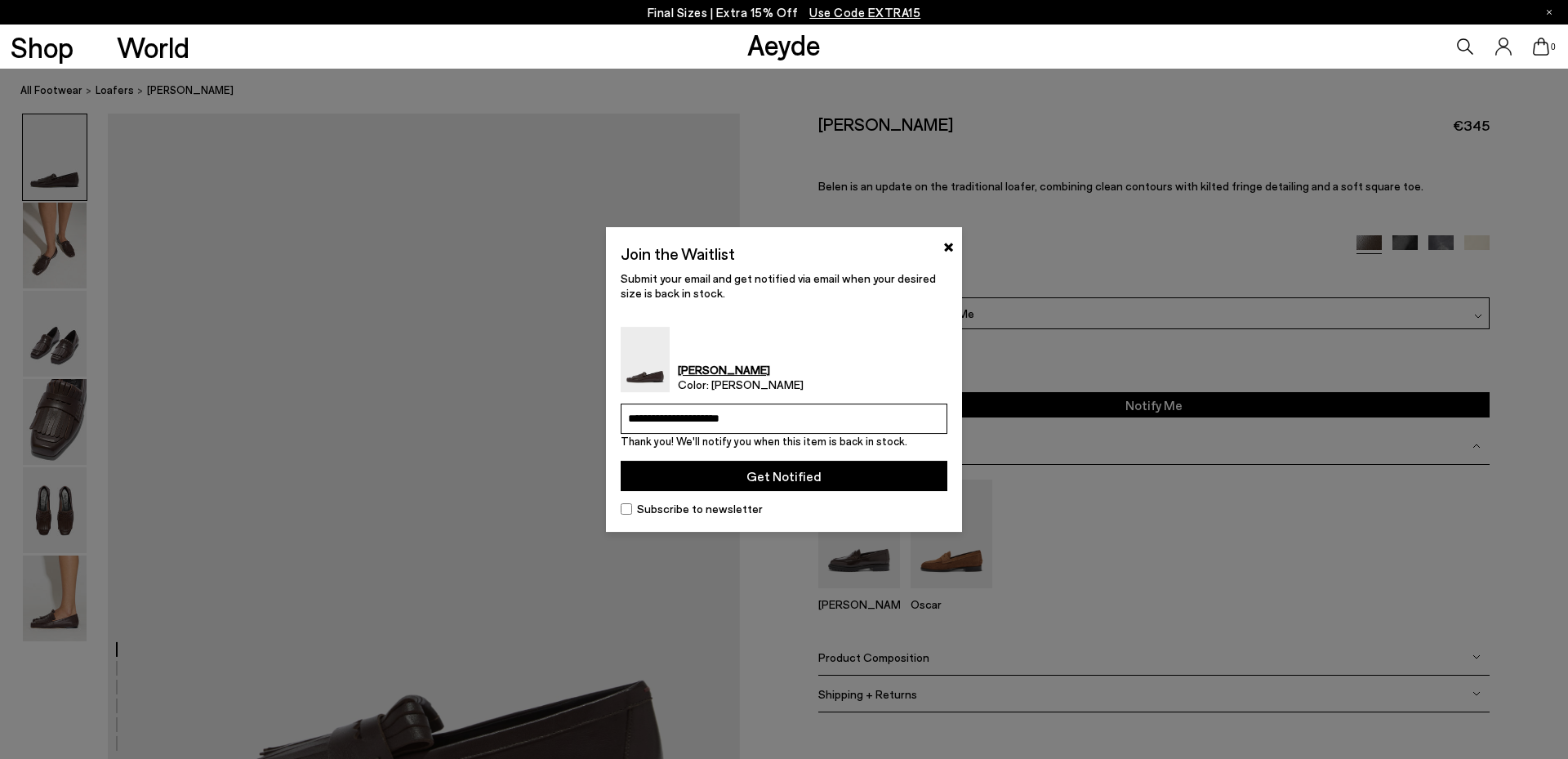
click at [806, 476] on button "Get Notified" at bounding box center [784, 475] width 327 height 31
